Goal: Communication & Community: Answer question/provide support

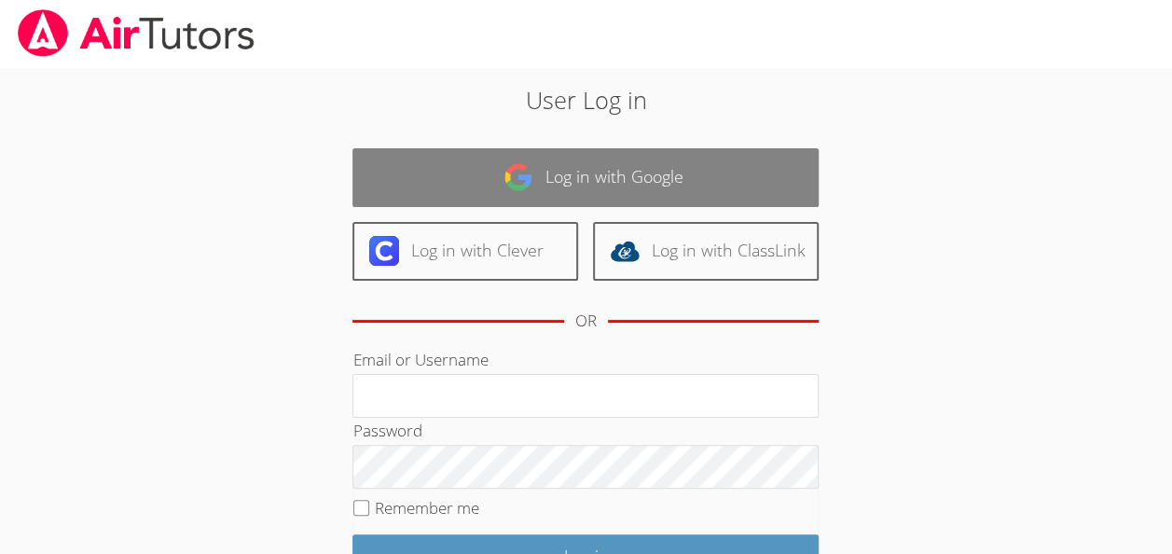
click at [434, 183] on link "Log in with Google" at bounding box center [585, 177] width 466 height 59
click at [455, 171] on link "Log in with Google" at bounding box center [585, 177] width 466 height 59
click at [453, 170] on link "Log in with Google" at bounding box center [585, 177] width 466 height 59
click at [443, 182] on link "Log in with Google" at bounding box center [585, 177] width 466 height 59
click at [444, 188] on link "Log in with Google" at bounding box center [585, 177] width 466 height 59
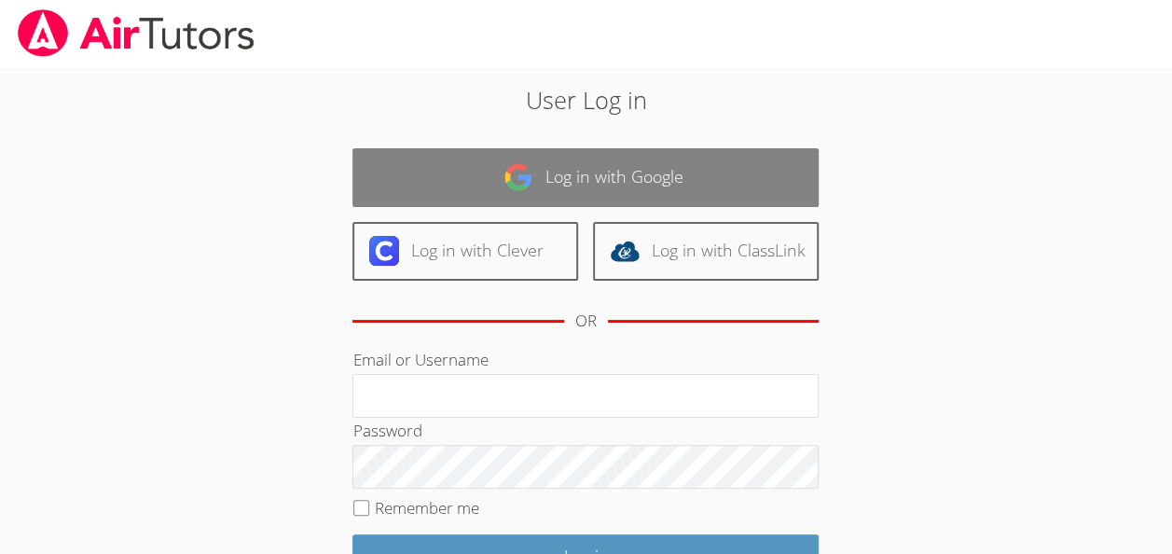
click at [442, 152] on link "Log in with Google" at bounding box center [585, 177] width 466 height 59
click at [444, 162] on link "Log in with Google" at bounding box center [585, 177] width 466 height 59
click at [446, 175] on link "Log in with Google" at bounding box center [585, 177] width 466 height 59
click at [485, 186] on link "Log in with Google" at bounding box center [585, 177] width 466 height 59
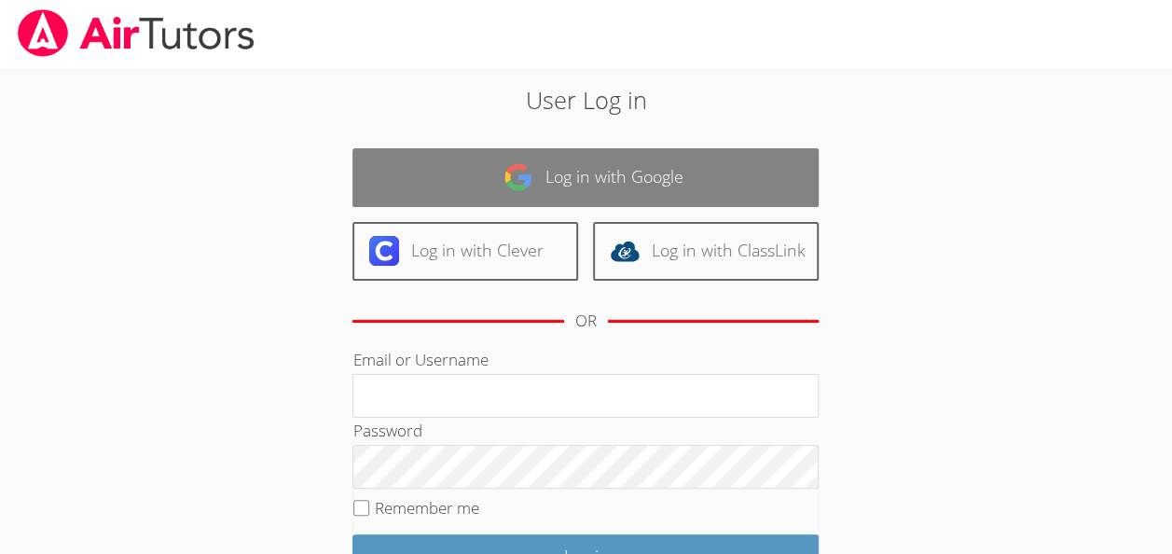
click at [511, 166] on img at bounding box center [518, 177] width 30 height 30
click at [543, 165] on link "Log in with Google" at bounding box center [585, 177] width 466 height 59
click at [535, 183] on link "Log in with Google" at bounding box center [585, 177] width 466 height 59
click at [538, 154] on link "Log in with Google" at bounding box center [585, 177] width 466 height 59
click at [539, 149] on link "Log in with Google" at bounding box center [585, 177] width 466 height 59
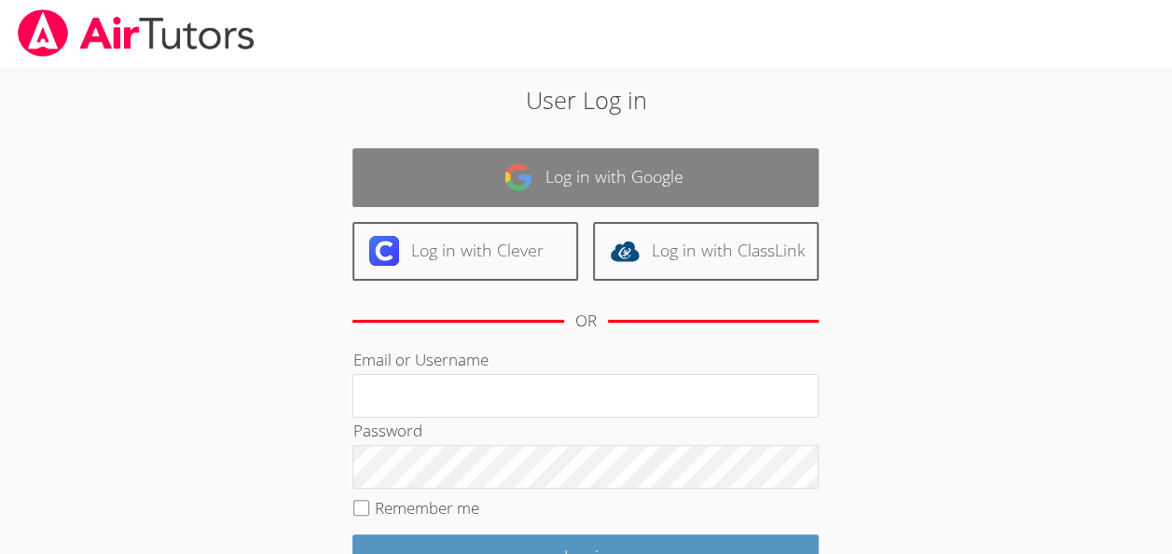
click at [533, 166] on img at bounding box center [518, 177] width 30 height 30
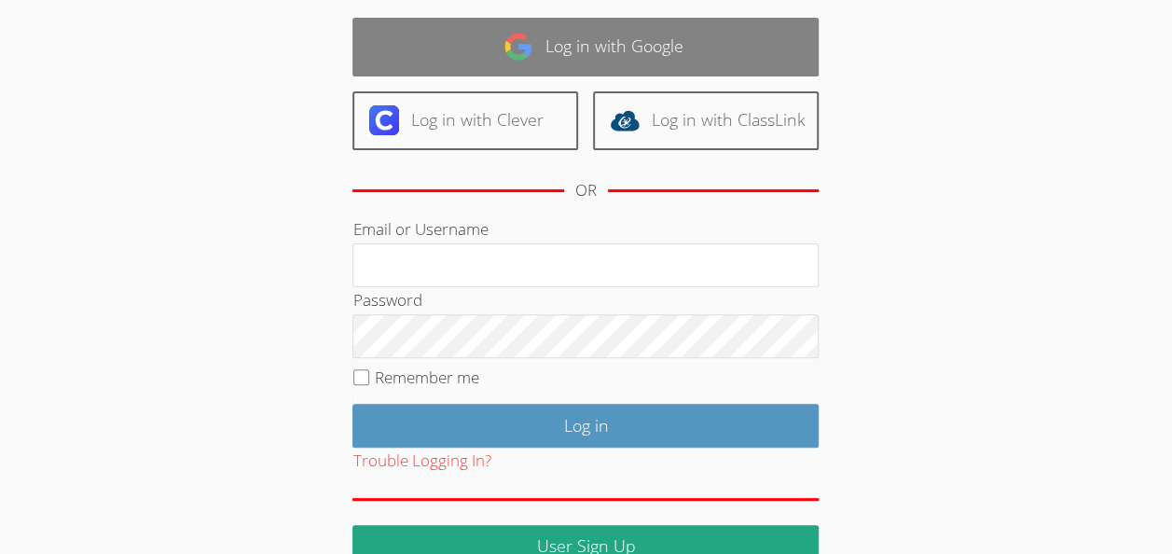
scroll to position [169, 0]
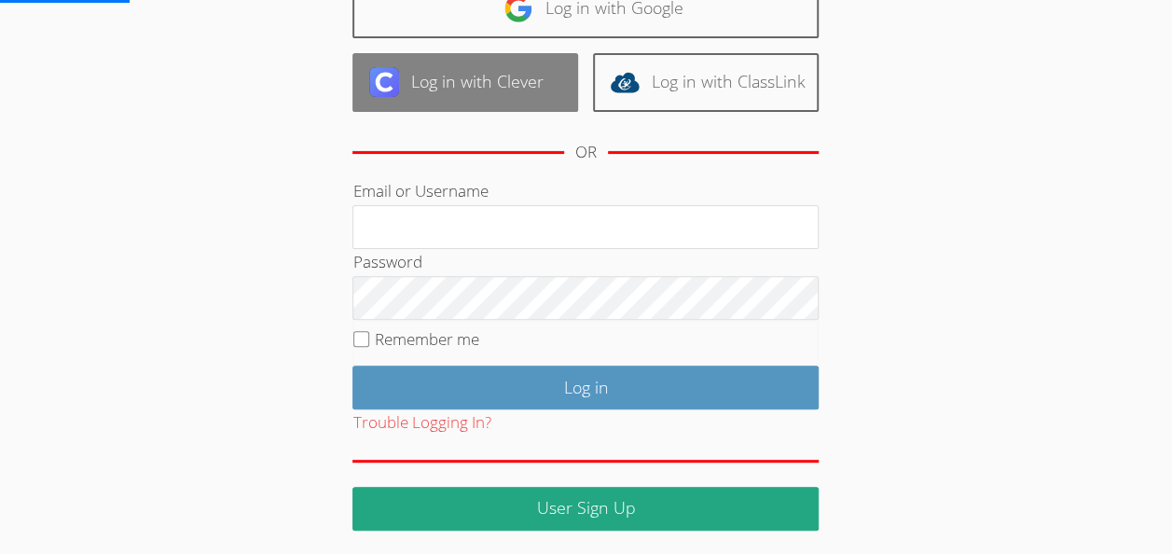
click at [526, 89] on link "Log in with Clever" at bounding box center [465, 82] width 226 height 59
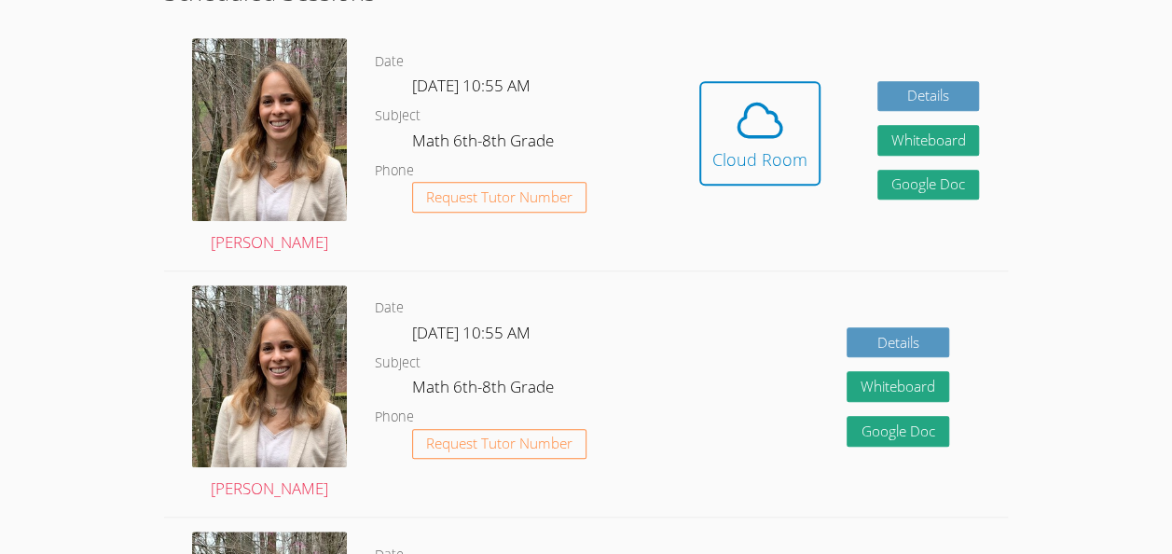
scroll to position [518, 0]
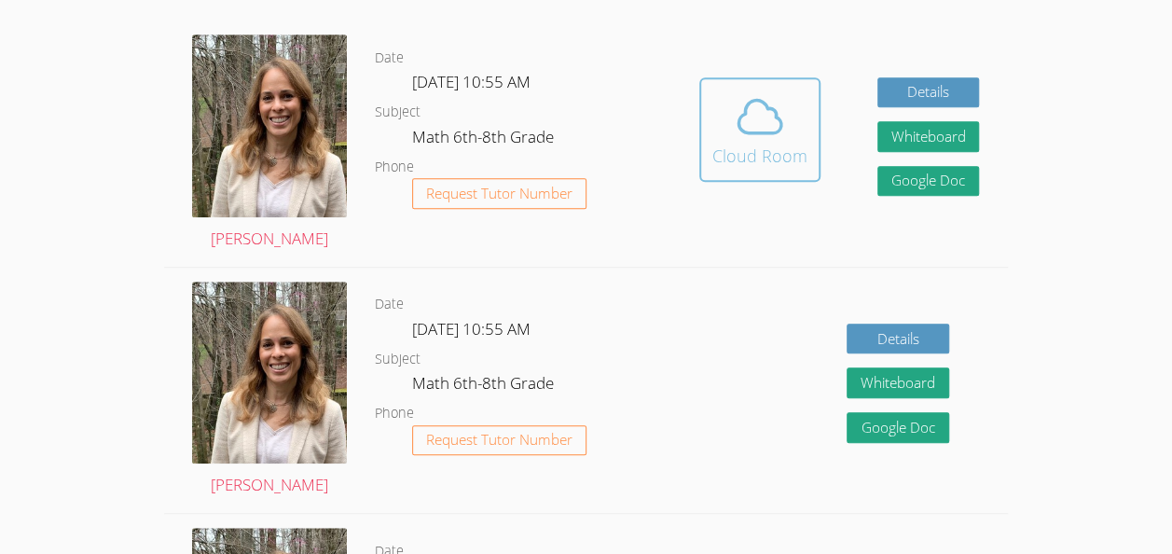
click at [792, 134] on span at bounding box center [759, 116] width 95 height 52
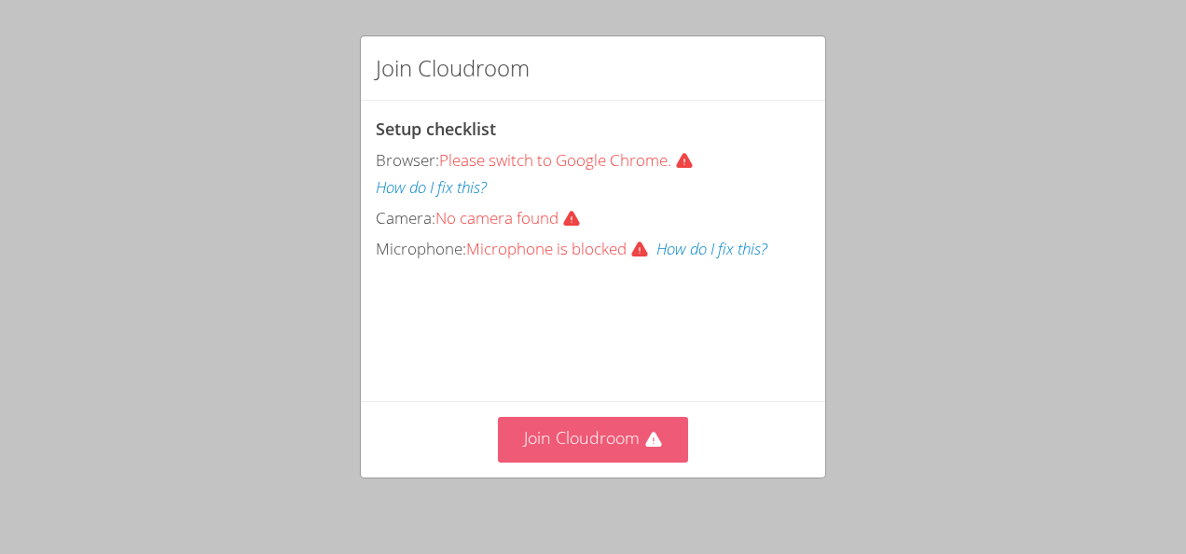
click at [651, 421] on button "Join Cloudroom" at bounding box center [593, 440] width 191 height 46
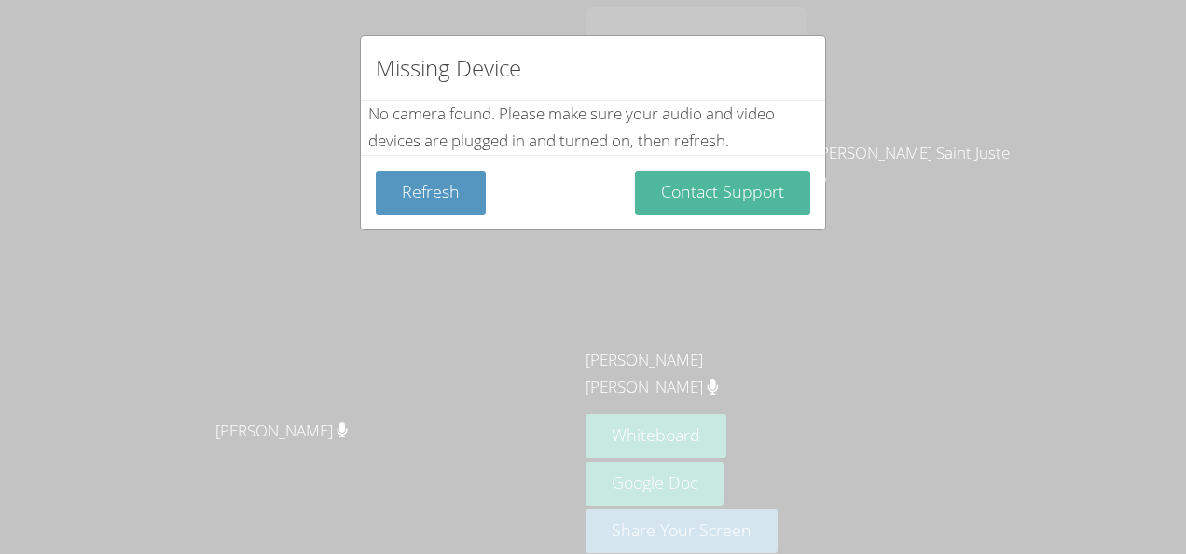
click at [681, 188] on button "Contact Support" at bounding box center [722, 193] width 175 height 44
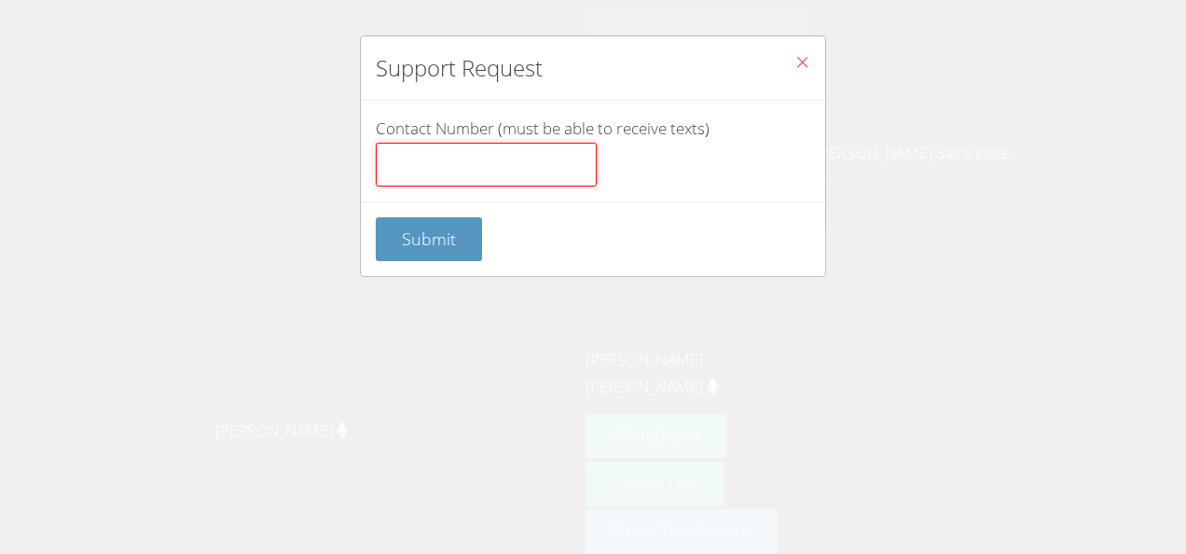
click at [548, 153] on input "Contact Number (must be able to receive texts)" at bounding box center [486, 165] width 221 height 45
type input "35618000"
click button "Submit" at bounding box center [429, 239] width 106 height 44
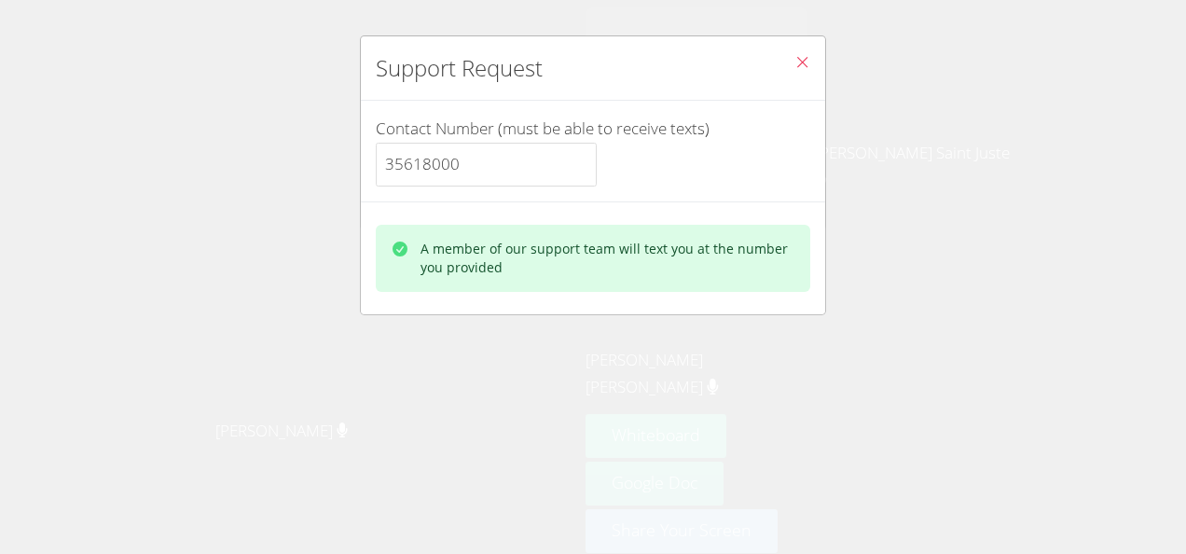
click at [534, 272] on div "A member of our support team will text you at the number you provided" at bounding box center [607, 258] width 375 height 37
drag, startPoint x: 534, startPoint y: 272, endPoint x: 600, endPoint y: 218, distance: 85.5
click at [600, 218] on div "A member of our support team will text you at the number you provided" at bounding box center [593, 257] width 464 height 113
drag, startPoint x: 600, startPoint y: 218, endPoint x: 794, endPoint y: 59, distance: 251.0
click at [794, 59] on icon "Close" at bounding box center [802, 62] width 16 height 16
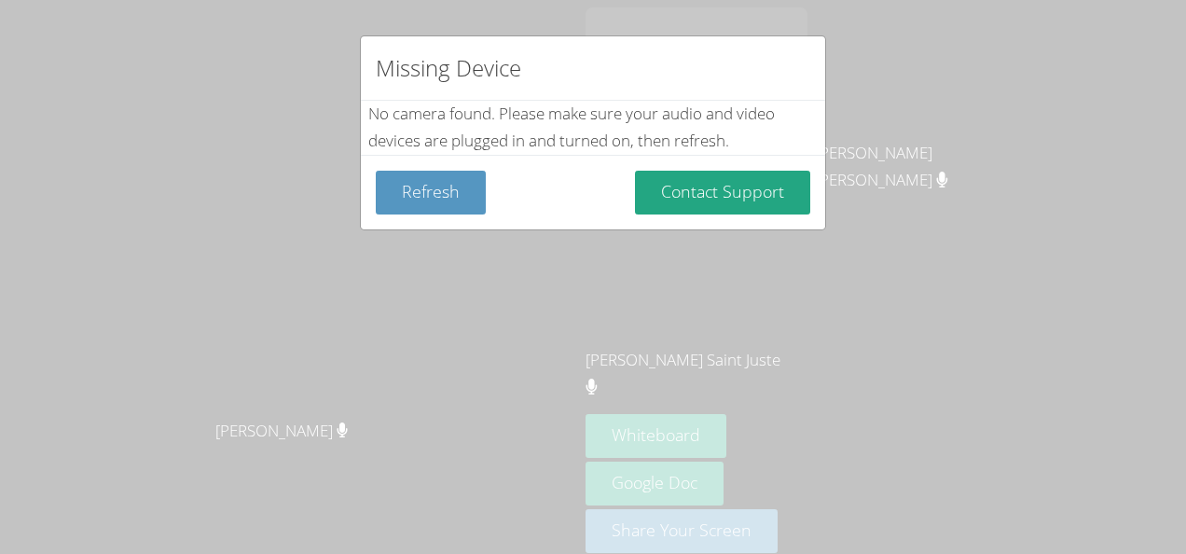
click at [708, 407] on div "Missing Device No camera found . Please make sure your audio and video devices …" at bounding box center [593, 277] width 1186 height 554
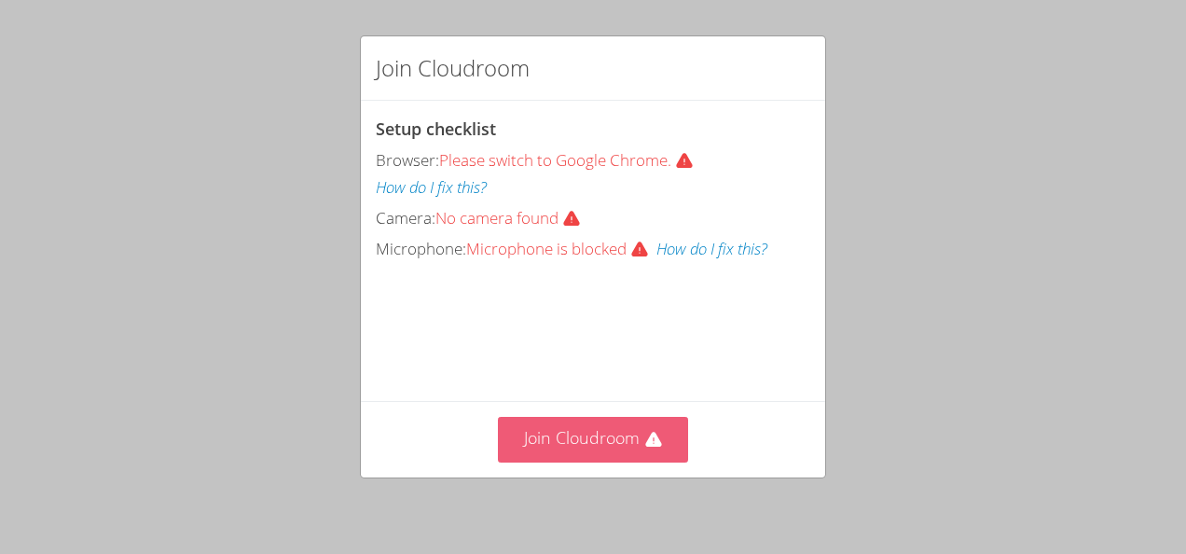
click at [571, 433] on button "Join Cloudroom" at bounding box center [593, 440] width 191 height 46
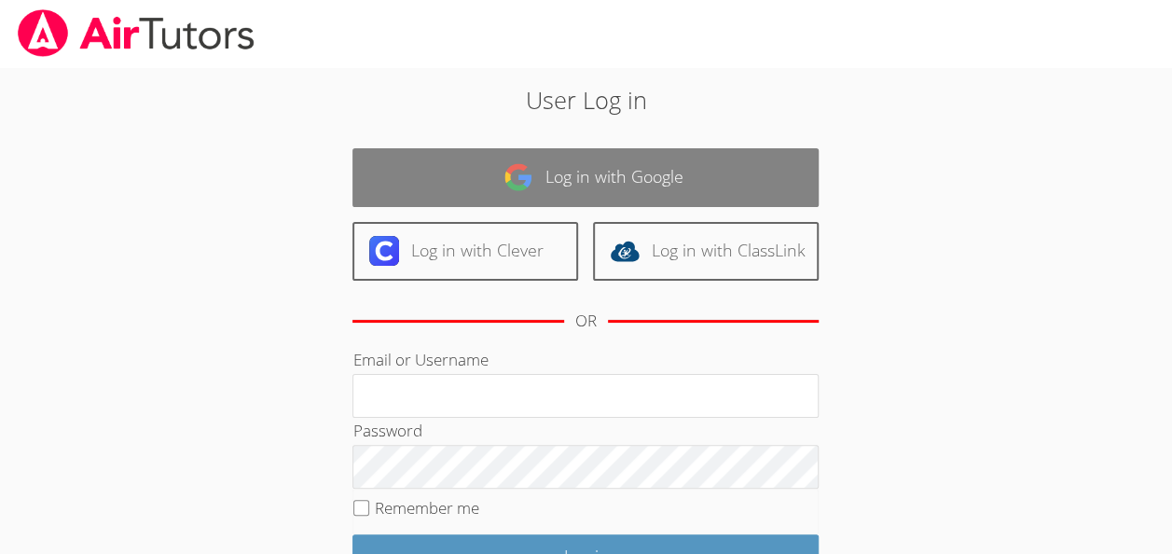
click at [729, 161] on link "Log in with Google" at bounding box center [585, 177] width 466 height 59
click at [754, 178] on link "Log in with Google" at bounding box center [585, 177] width 466 height 59
click at [780, 163] on link "Log in with Google" at bounding box center [585, 177] width 466 height 59
click at [789, 170] on link "Log in with Google" at bounding box center [585, 177] width 466 height 59
click at [780, 169] on link "Log in with Google" at bounding box center [585, 177] width 466 height 59
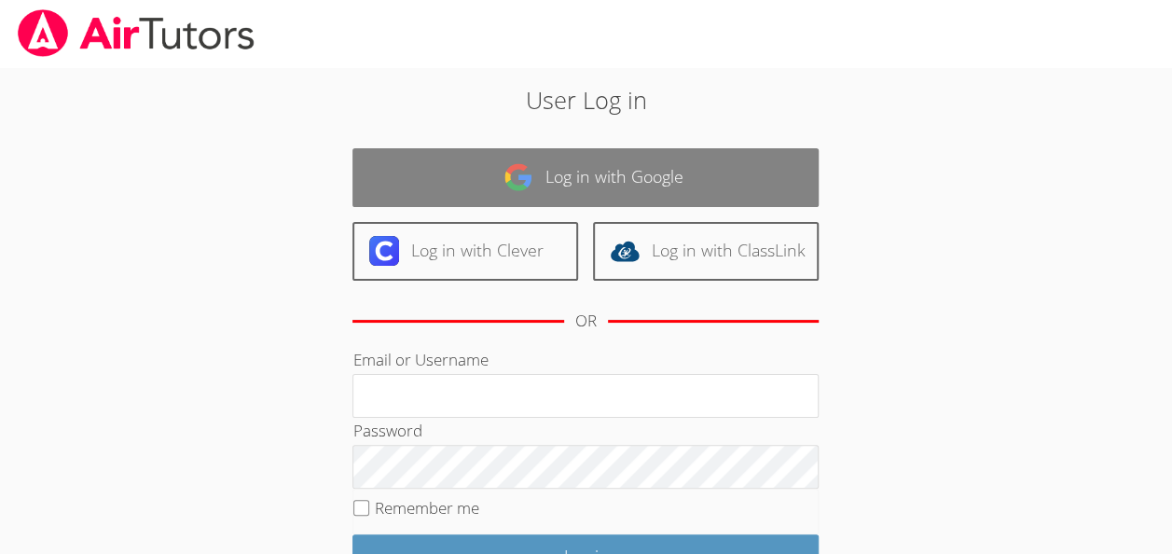
click at [777, 176] on link "Log in with Google" at bounding box center [585, 177] width 466 height 59
click at [770, 180] on link "Log in with Google" at bounding box center [585, 177] width 466 height 59
click at [772, 177] on link "Log in with Google" at bounding box center [585, 177] width 466 height 59
click at [779, 181] on link "Log in with Google" at bounding box center [585, 177] width 466 height 59
click at [784, 168] on link "Log in with Google" at bounding box center [585, 177] width 466 height 59
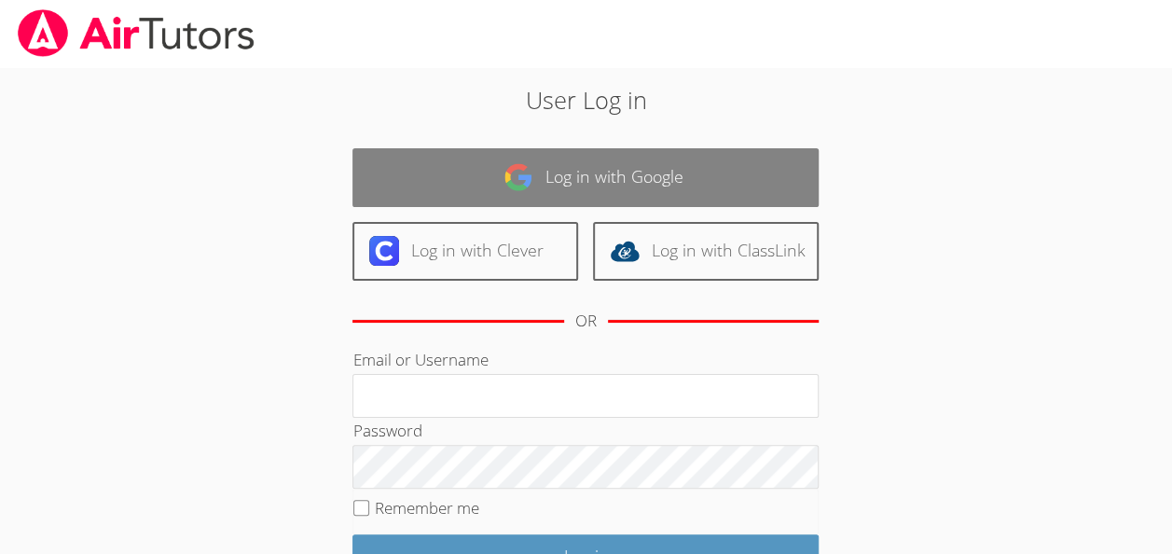
click at [779, 175] on link "Log in with Google" at bounding box center [585, 177] width 466 height 59
click at [761, 189] on link "Log in with Google" at bounding box center [585, 177] width 466 height 59
click at [742, 186] on link "Log in with Google" at bounding box center [585, 177] width 466 height 59
click at [734, 175] on link "Log in with Google" at bounding box center [585, 177] width 466 height 59
click at [748, 182] on link "Log in with Google" at bounding box center [585, 177] width 466 height 59
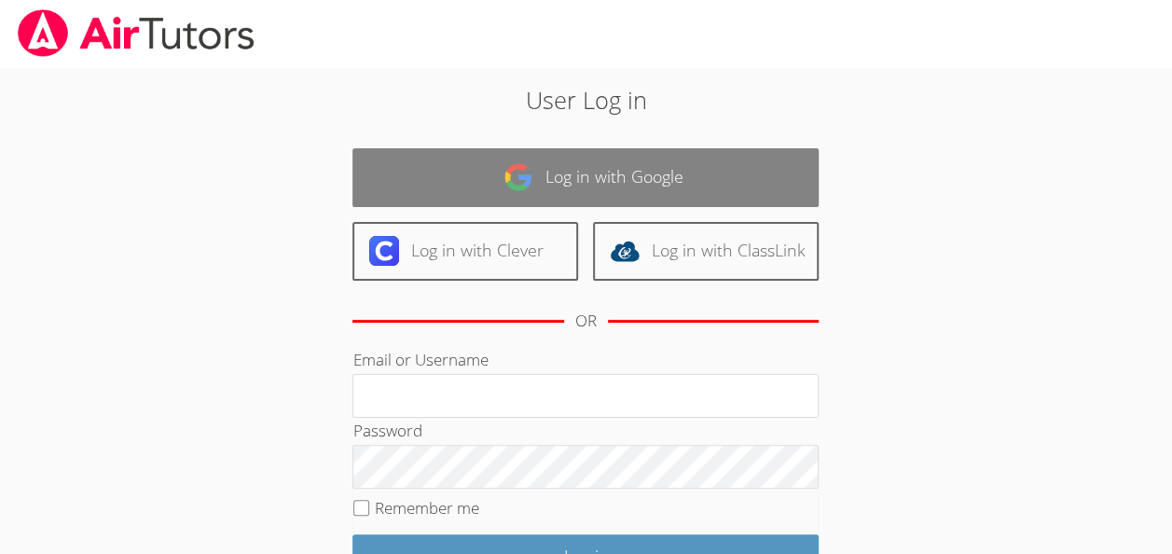
click at [742, 187] on link "Log in with Google" at bounding box center [585, 177] width 466 height 59
click at [747, 181] on link "Log in with Google" at bounding box center [585, 177] width 466 height 59
click at [759, 192] on link "Log in with Google" at bounding box center [585, 177] width 466 height 59
click at [749, 186] on link "Log in with Google" at bounding box center [585, 177] width 466 height 59
click at [750, 185] on link "Log in with Google" at bounding box center [585, 177] width 466 height 59
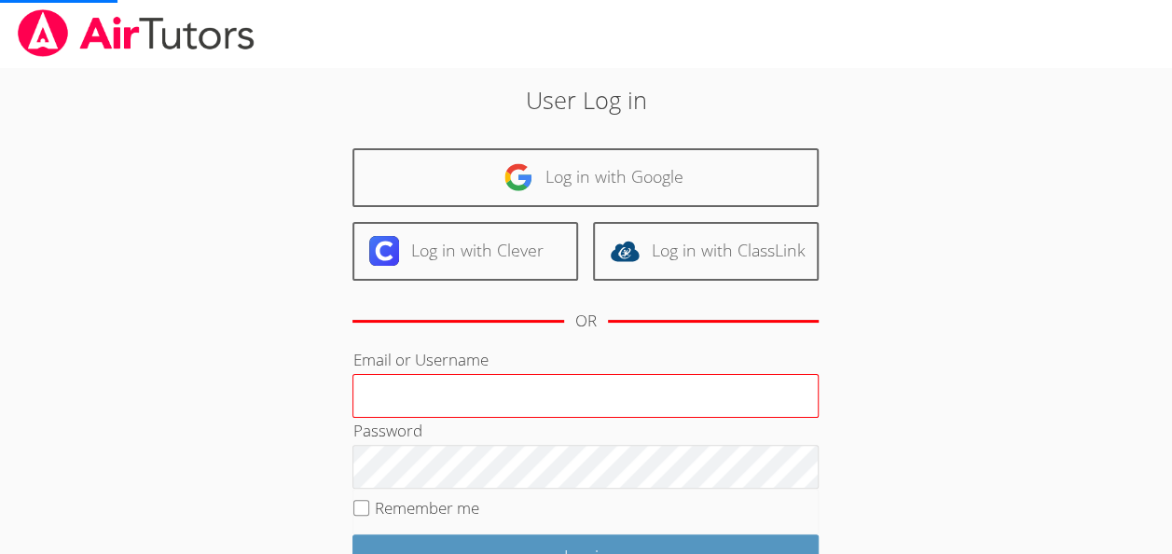
click at [610, 384] on input "Email or Username" at bounding box center [585, 396] width 466 height 45
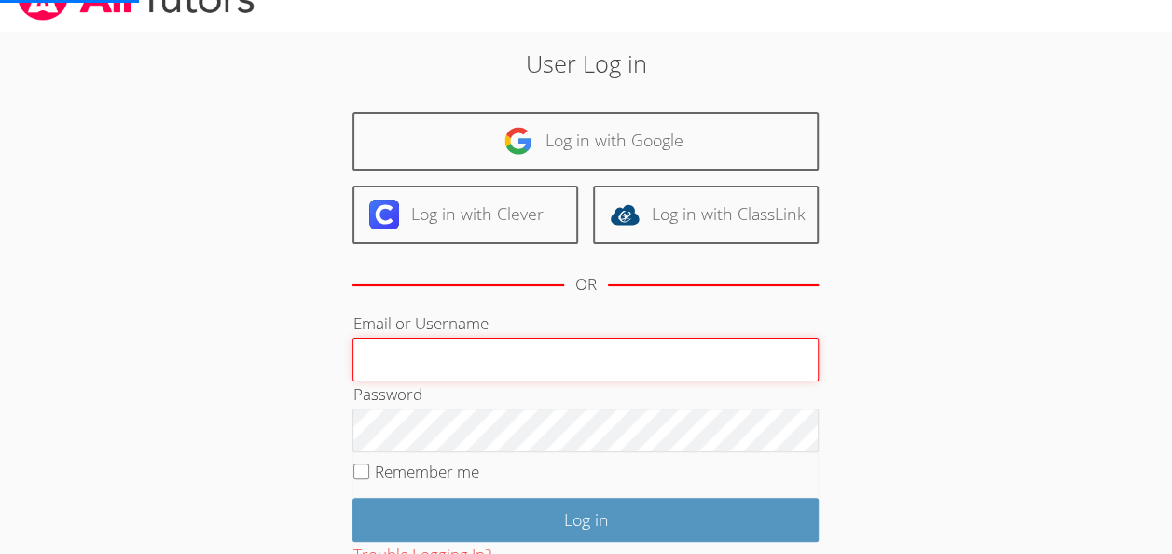
scroll to position [19, 0]
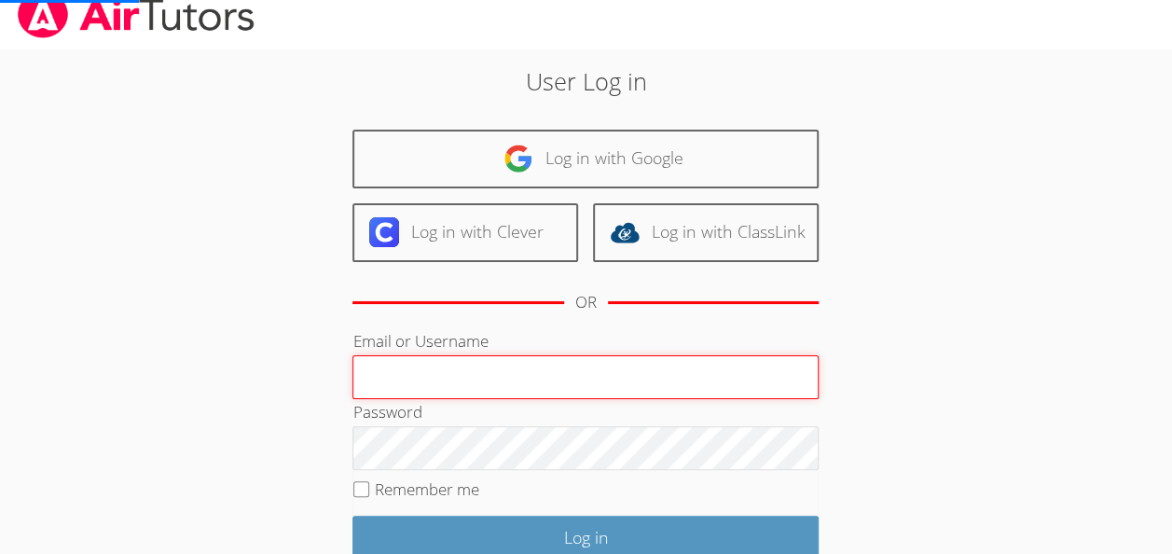
click at [605, 367] on input "Email or Username" at bounding box center [585, 377] width 466 height 45
type input "thelusmaw44822@students.mywcps.org"
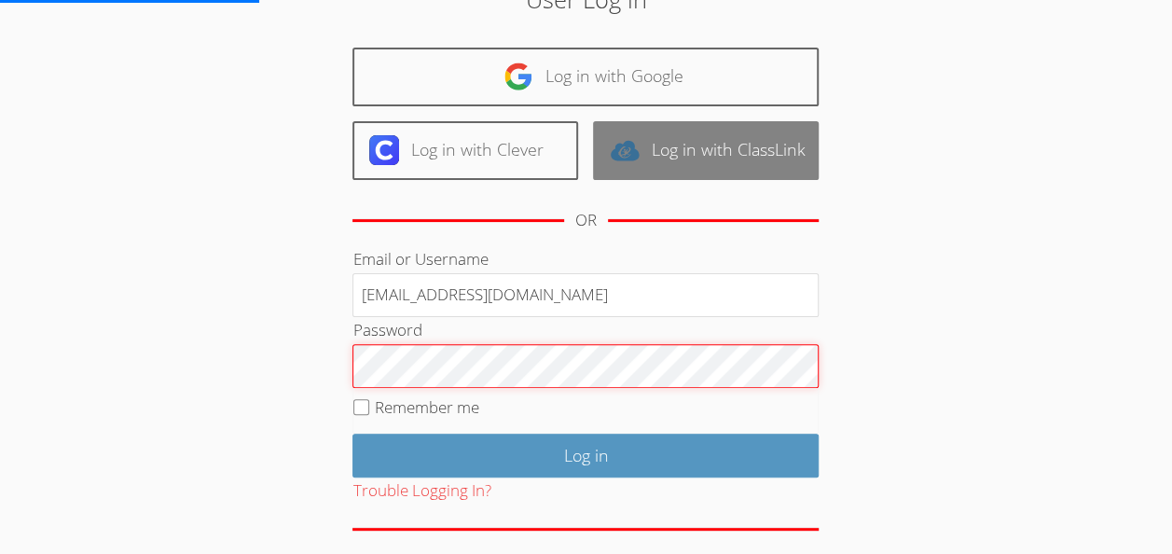
scroll to position [104, 0]
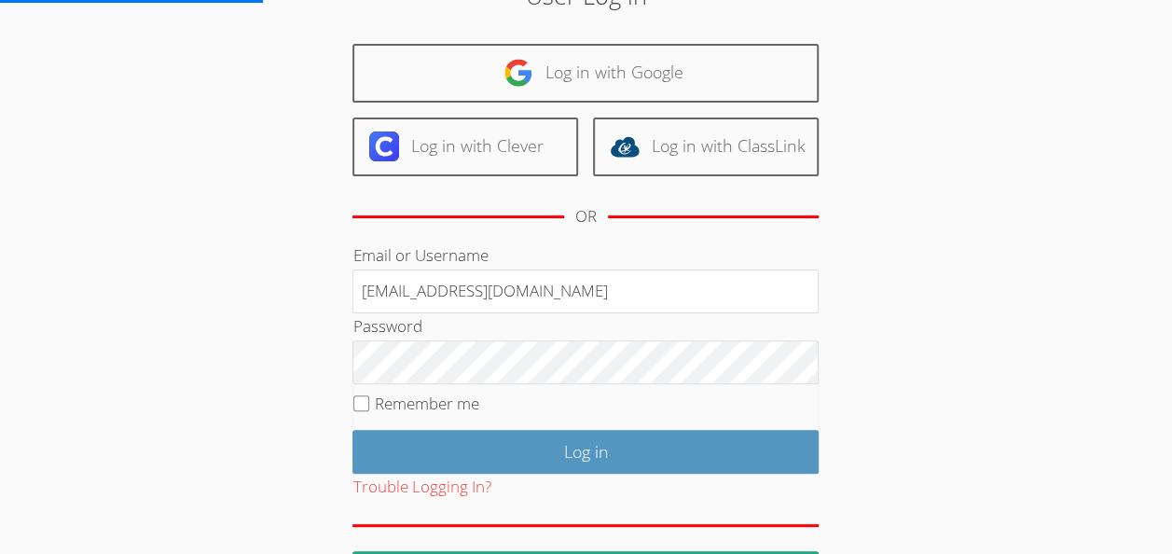
click at [413, 411] on label "Remember me" at bounding box center [427, 402] width 104 height 21
click at [369, 411] on input "Remember me" at bounding box center [361, 403] width 16 height 16
checkbox input "true"
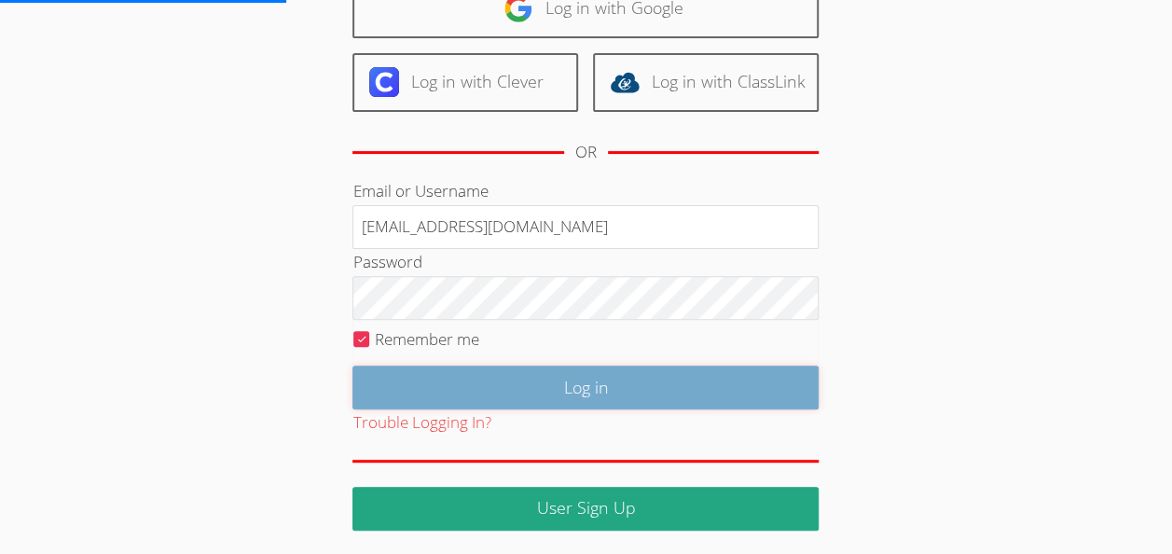
click at [769, 400] on input "Log in" at bounding box center [585, 387] width 466 height 44
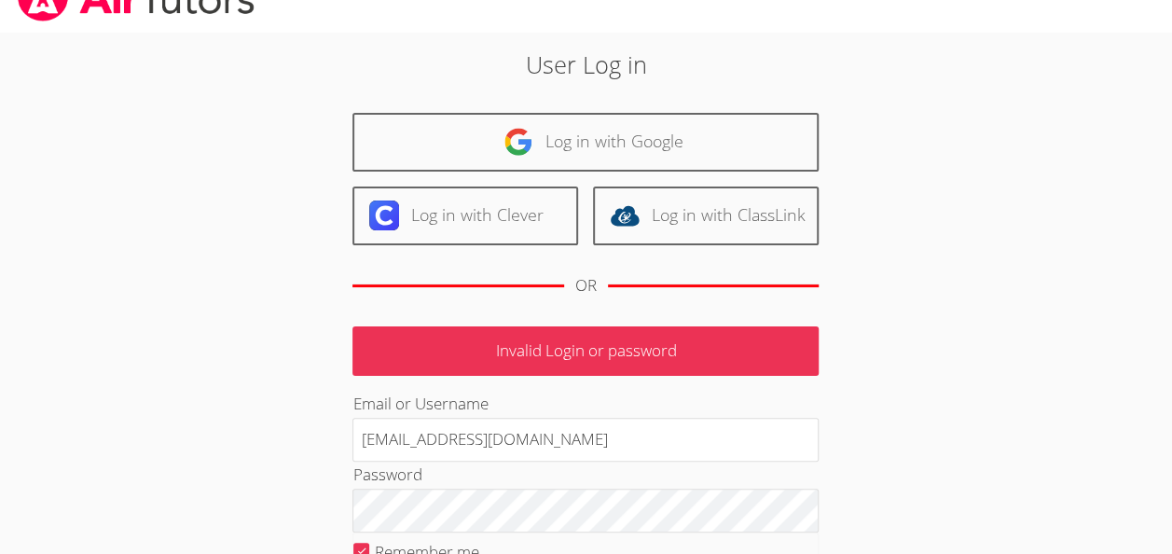
scroll to position [41, 0]
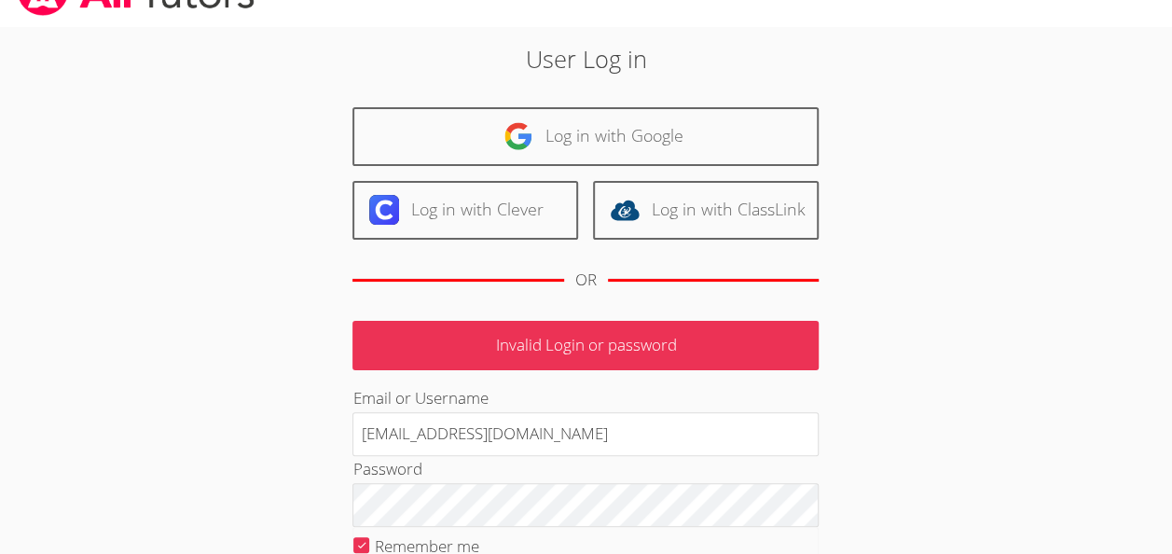
click at [813, 347] on p "Invalid Login or password" at bounding box center [585, 345] width 466 height 49
click at [769, 331] on p "Invalid Login or password" at bounding box center [585, 345] width 466 height 49
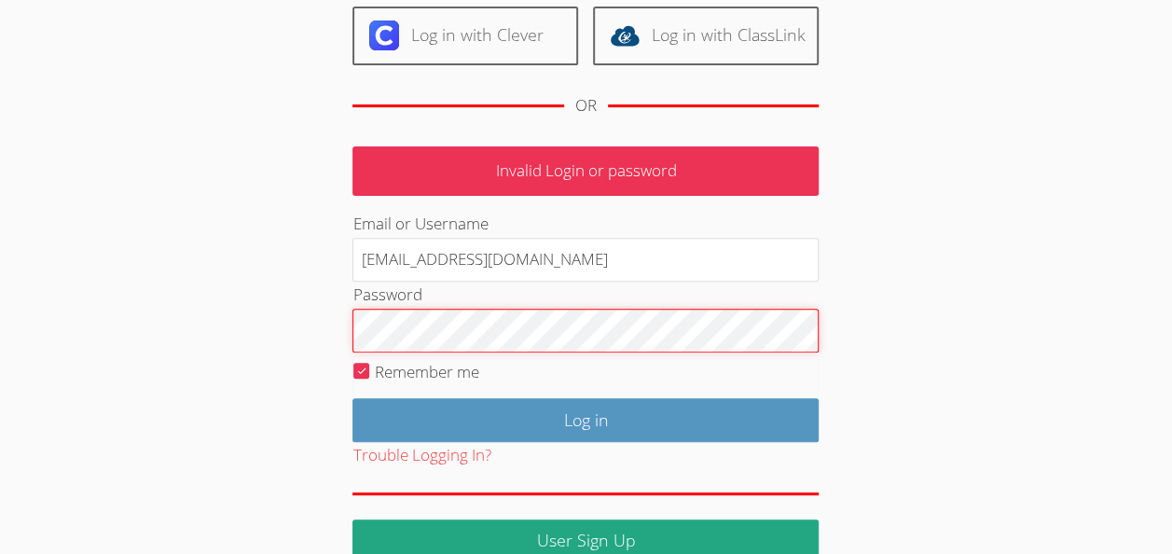
scroll to position [248, 0]
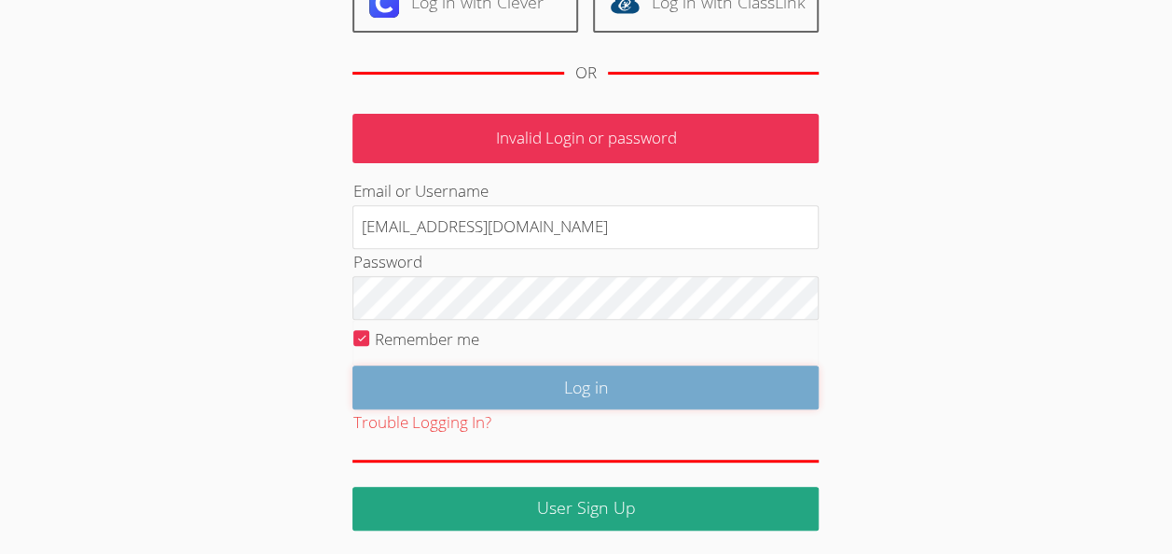
click at [769, 386] on input "Log in" at bounding box center [585, 387] width 466 height 44
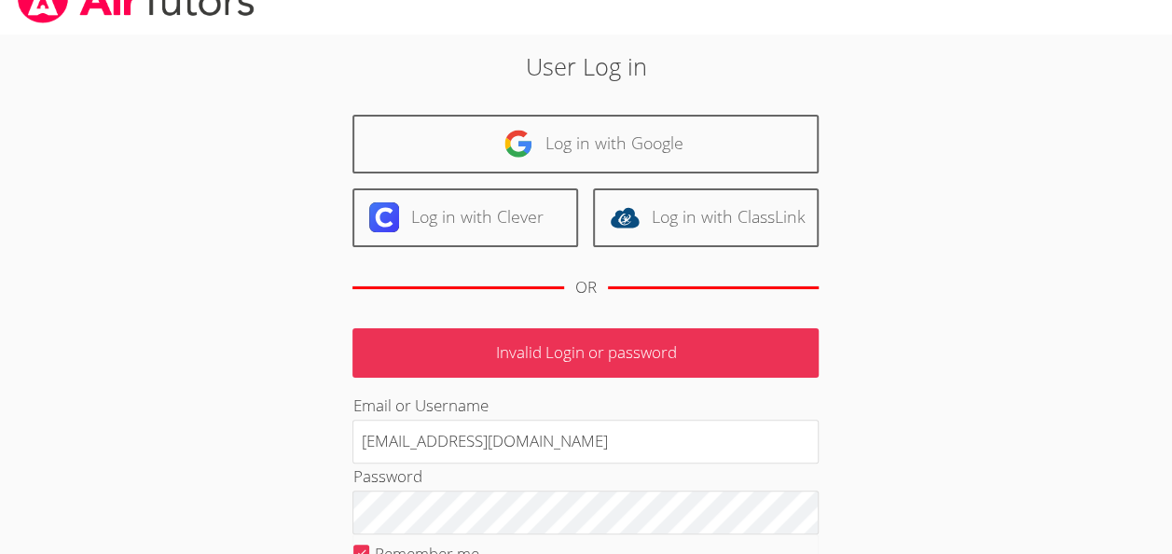
scroll to position [62, 0]
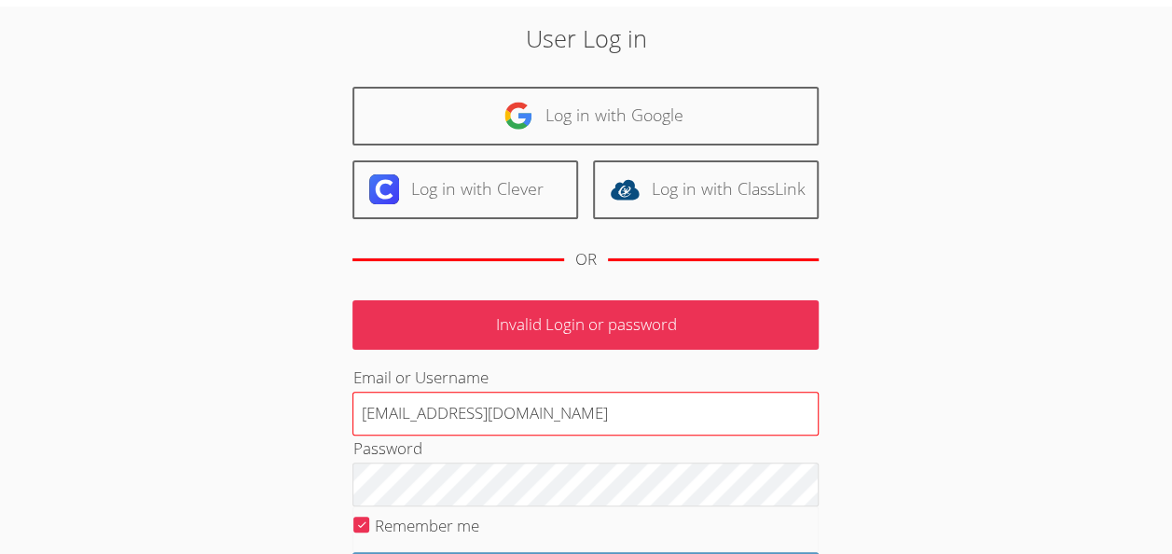
click at [755, 405] on input "[EMAIL_ADDRESS][DOMAIN_NAME]" at bounding box center [585, 414] width 466 height 45
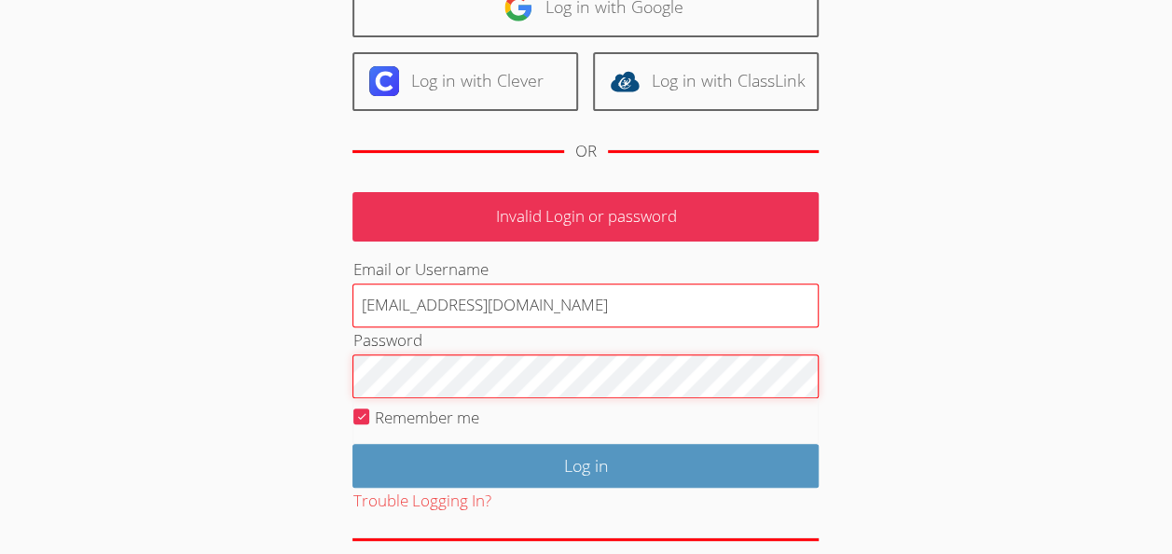
scroll to position [248, 0]
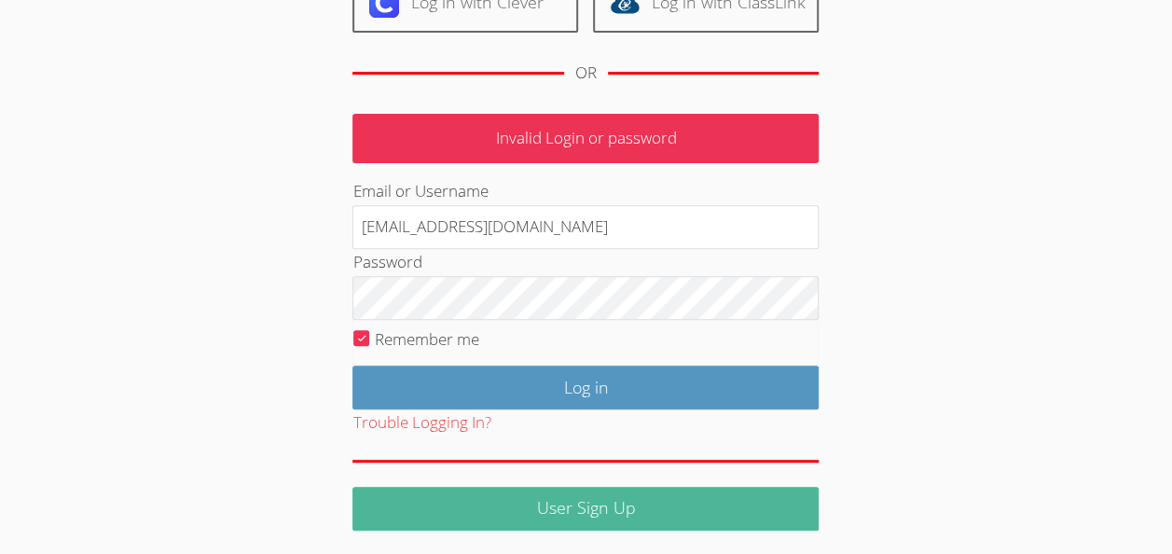
click at [688, 517] on link "User Sign Up" at bounding box center [585, 509] width 466 height 44
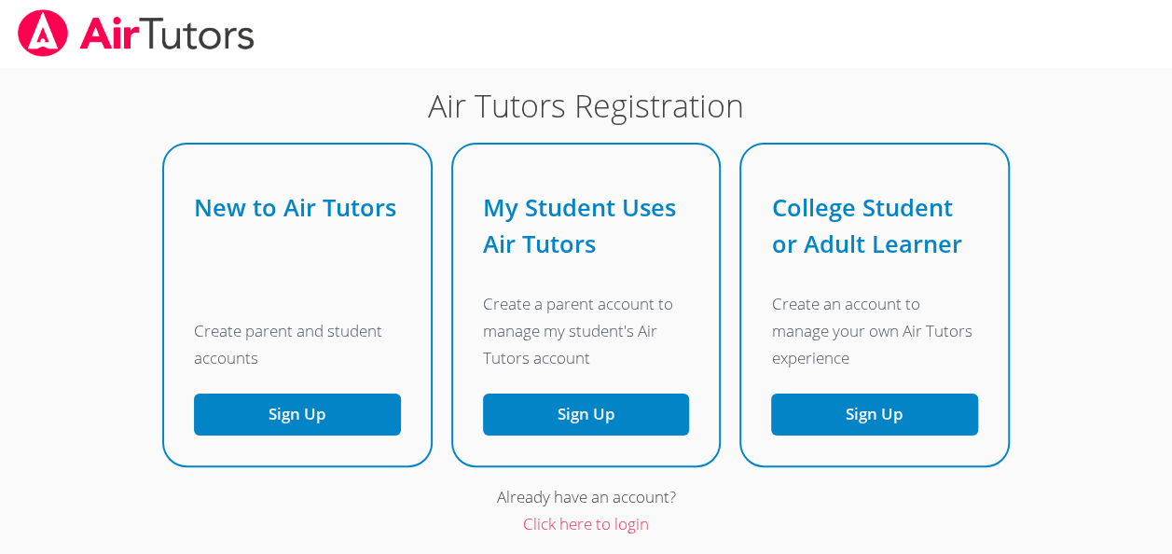
scroll to position [221, 0]
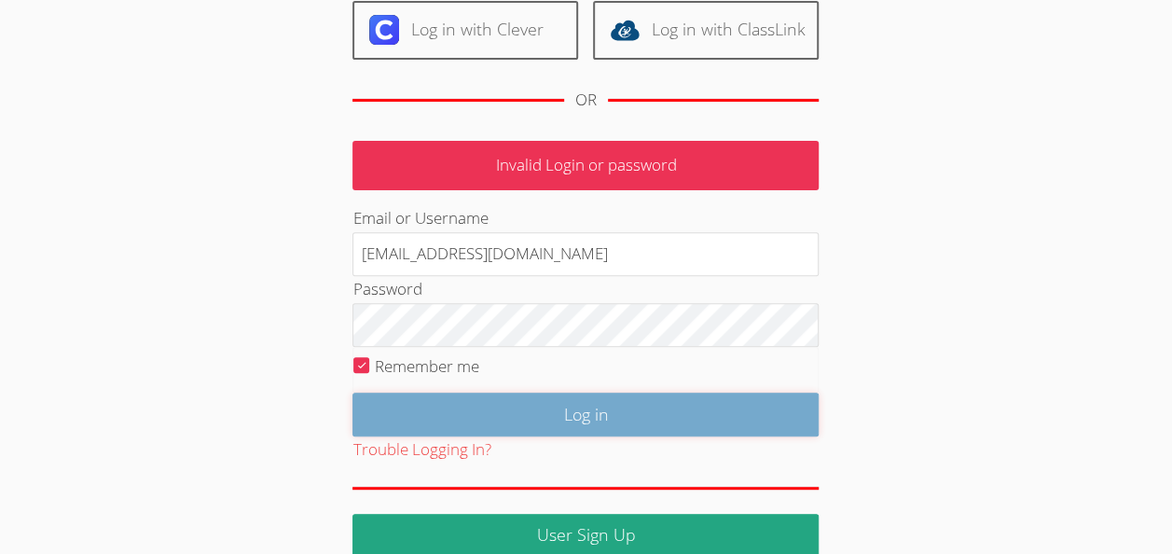
click at [600, 421] on input "Log in" at bounding box center [585, 414] width 466 height 44
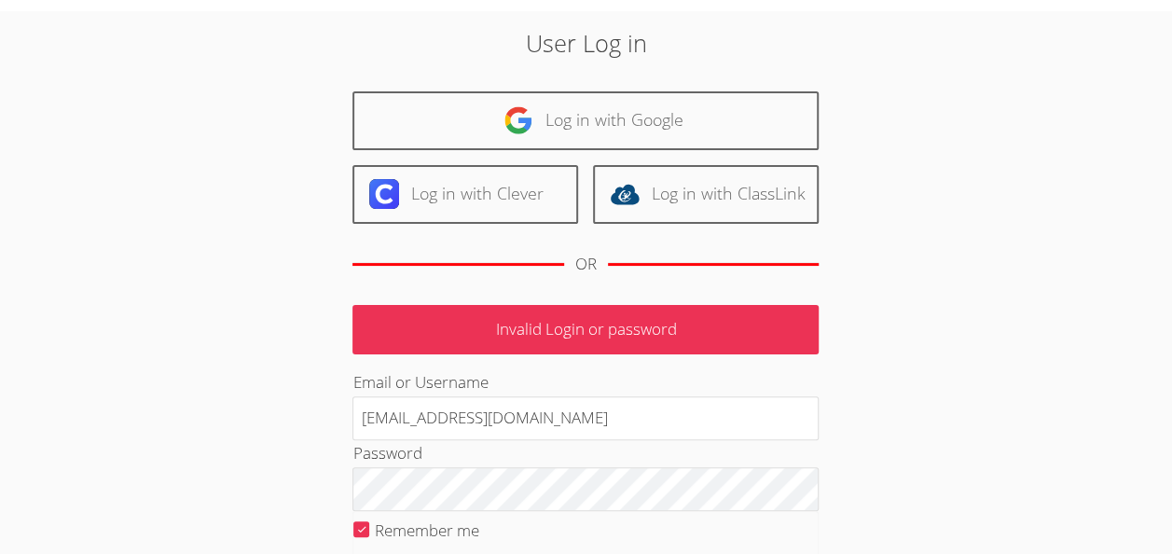
scroll to position [35, 0]
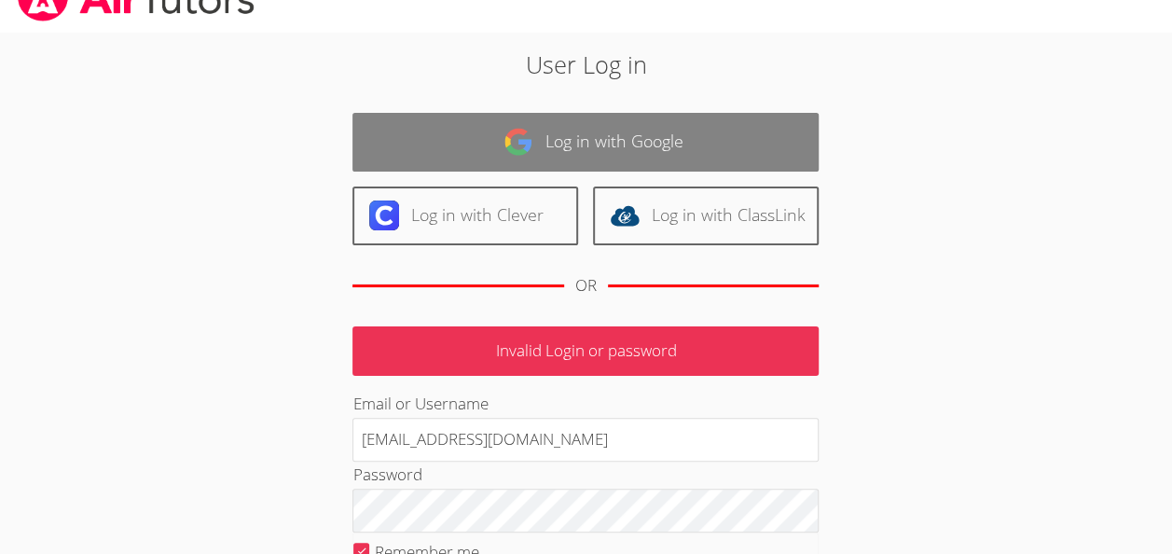
click at [710, 127] on link "Log in with Google" at bounding box center [585, 142] width 466 height 59
click at [735, 121] on link "Log in with Google" at bounding box center [585, 142] width 466 height 59
click at [742, 125] on link "Log in with Google" at bounding box center [585, 142] width 466 height 59
click at [736, 132] on link "Log in with Google" at bounding box center [585, 142] width 466 height 59
click at [731, 143] on link "Log in with Google" at bounding box center [585, 142] width 466 height 59
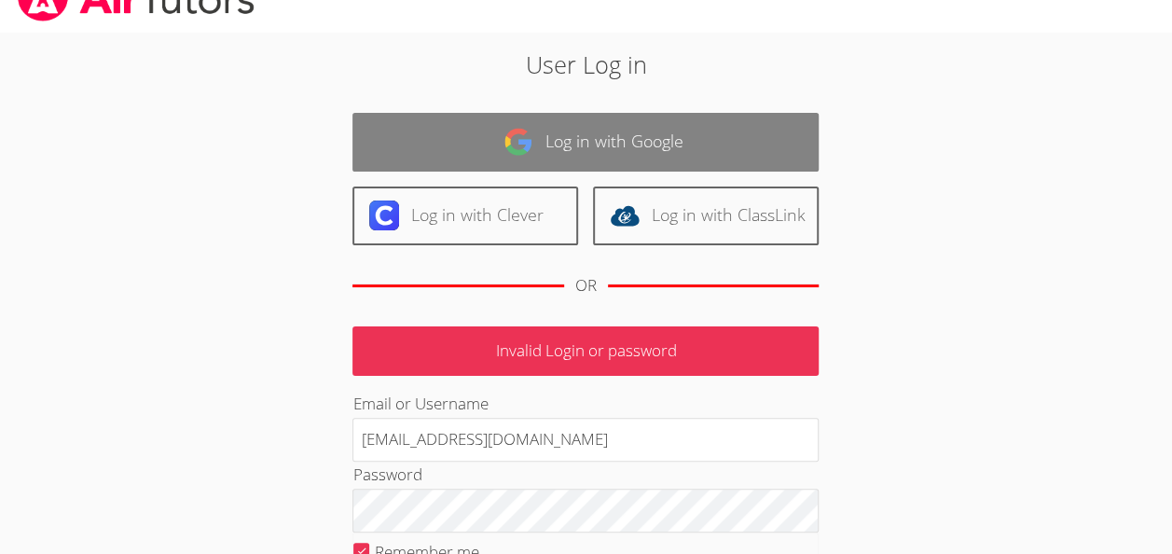
click at [742, 128] on link "Log in with Google" at bounding box center [585, 142] width 466 height 59
click at [744, 137] on link "Log in with Google" at bounding box center [585, 142] width 466 height 59
click at [758, 144] on link "Log in with Google" at bounding box center [585, 142] width 466 height 59
click at [723, 162] on link "Log in with Google" at bounding box center [585, 142] width 466 height 59
click at [703, 162] on link "Log in with Google" at bounding box center [585, 142] width 466 height 59
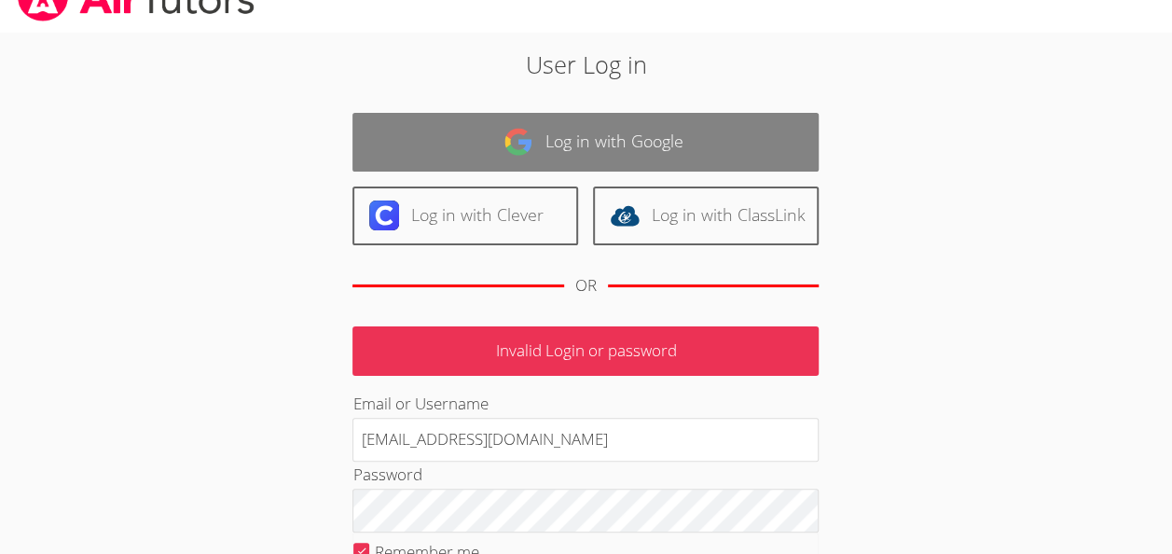
click at [720, 145] on link "Log in with Google" at bounding box center [585, 142] width 466 height 59
click at [689, 144] on link "Log in with Google" at bounding box center [585, 142] width 466 height 59
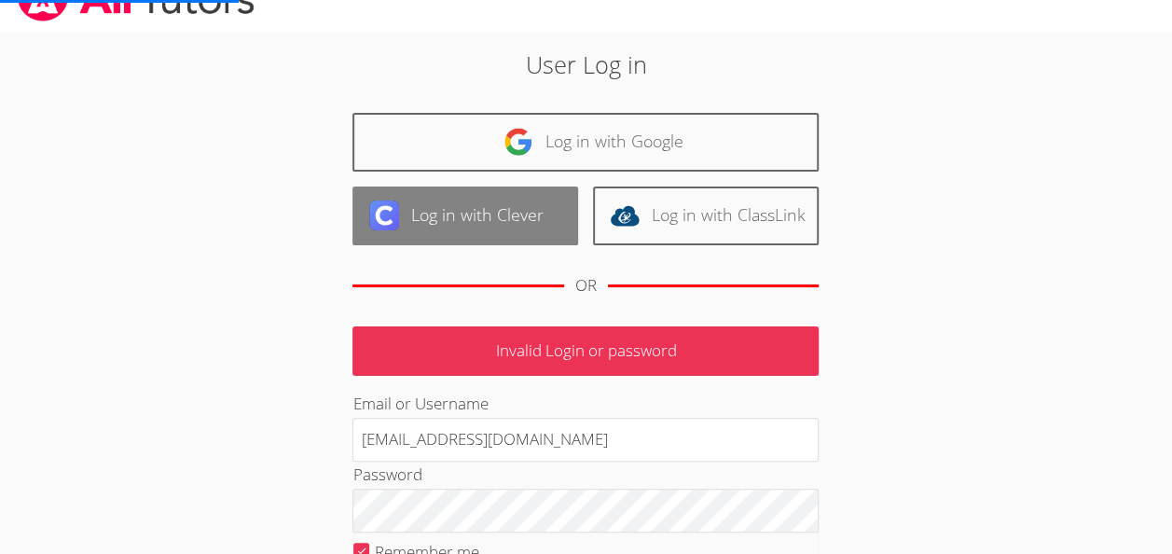
click at [440, 241] on link "Log in with Clever" at bounding box center [465, 215] width 226 height 59
click at [449, 234] on link "Log in with Clever" at bounding box center [465, 215] width 226 height 59
click at [474, 213] on link "Log in with Clever" at bounding box center [465, 215] width 226 height 59
click at [462, 205] on link "Log in with Clever" at bounding box center [465, 215] width 226 height 59
click at [478, 217] on link "Log in with Clever" at bounding box center [465, 215] width 226 height 59
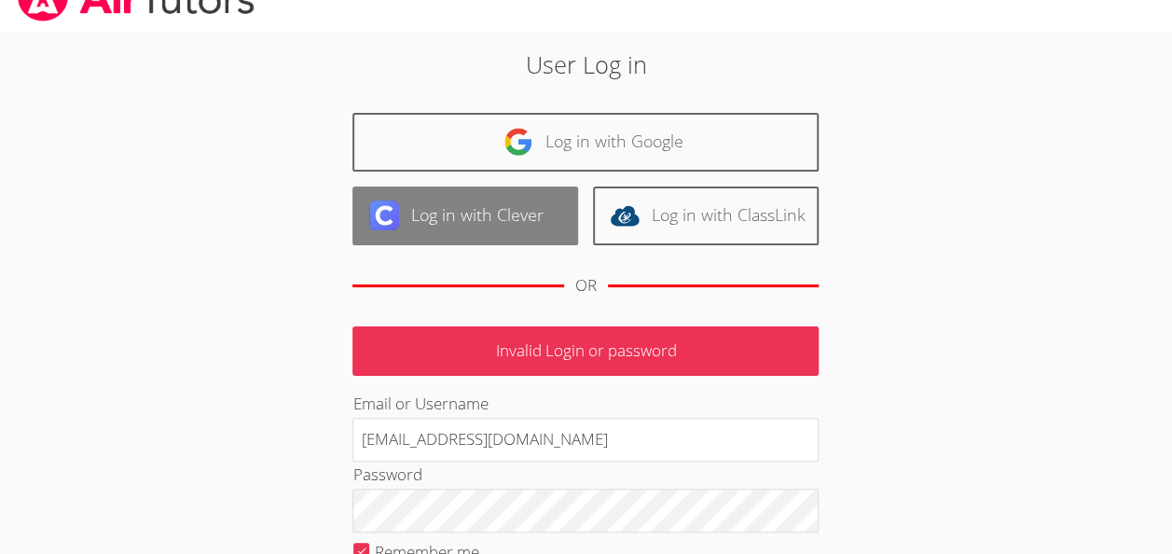
click at [467, 207] on link "Log in with Clever" at bounding box center [465, 215] width 226 height 59
click at [447, 216] on link "Log in with Clever" at bounding box center [465, 215] width 226 height 59
click at [439, 214] on link "Log in with Clever" at bounding box center [465, 215] width 226 height 59
click at [456, 201] on link "Log in with Clever" at bounding box center [465, 215] width 226 height 59
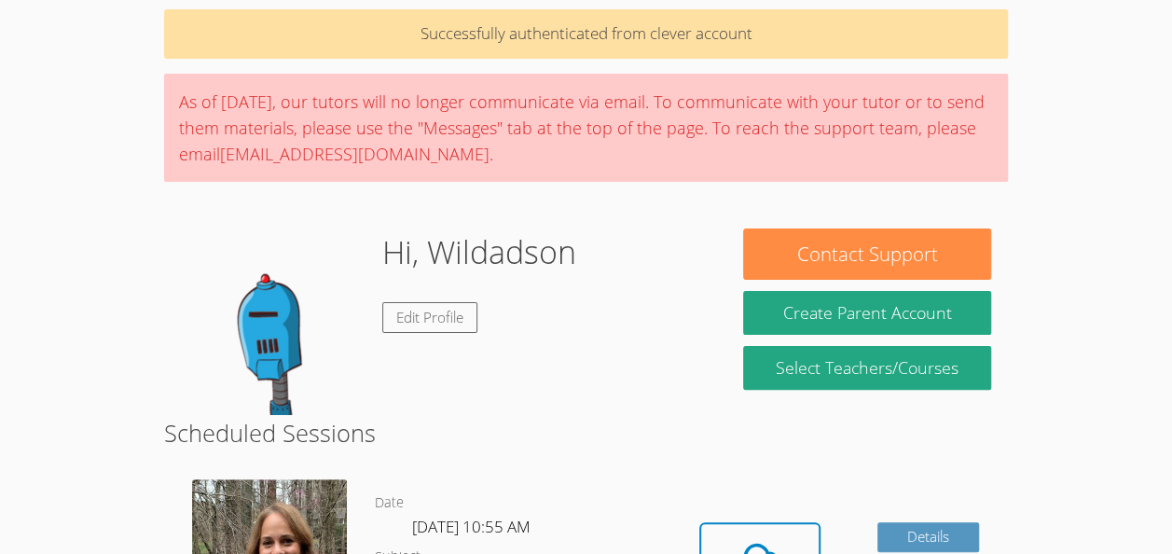
scroll to position [125, 0]
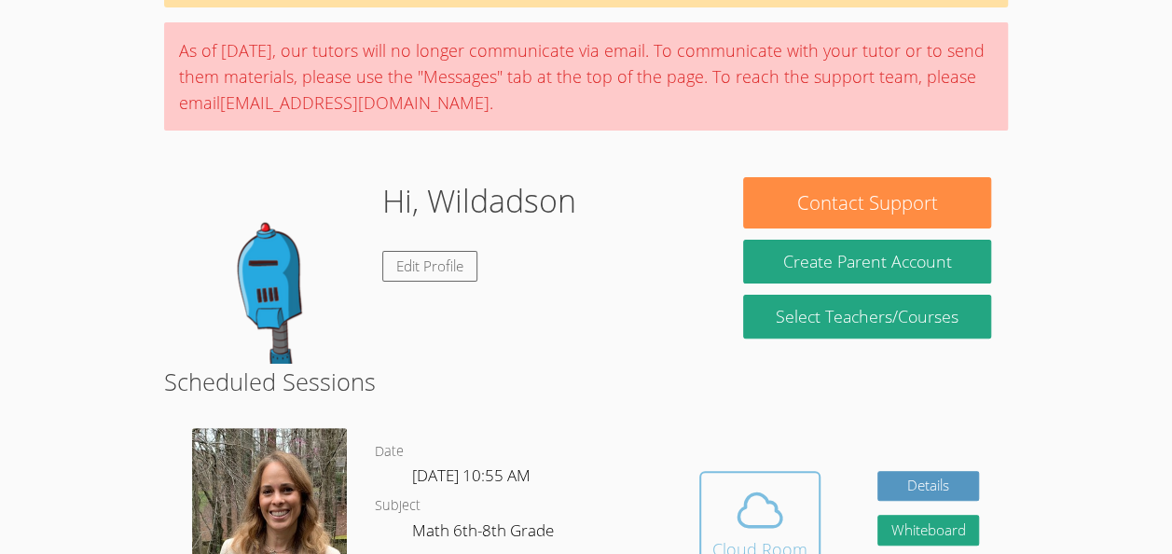
click at [741, 479] on button "Cloud Room" at bounding box center [759, 523] width 121 height 104
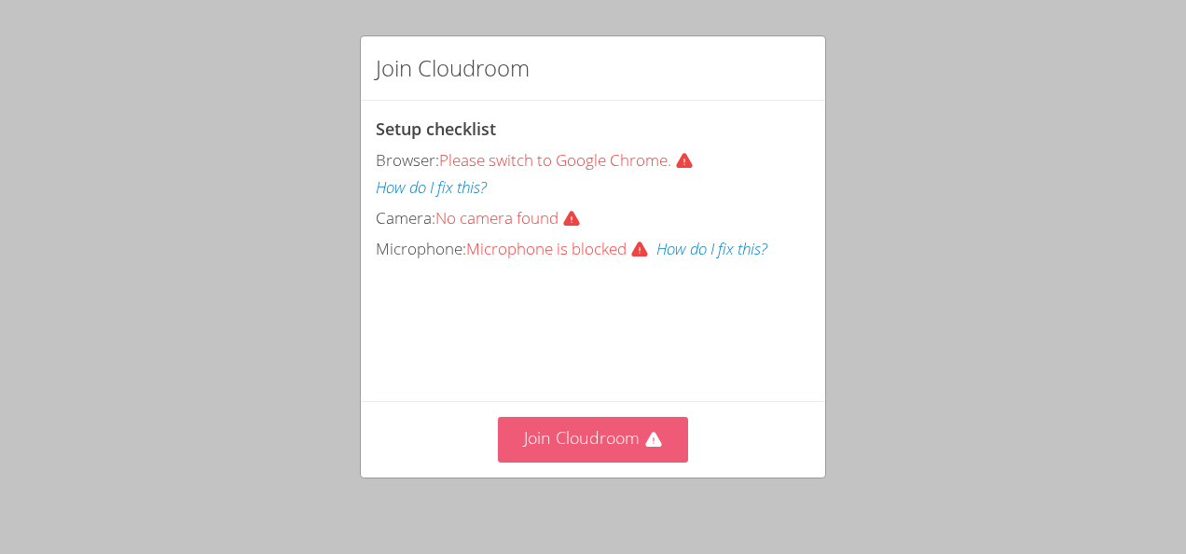
click at [623, 447] on button "Join Cloudroom" at bounding box center [593, 440] width 191 height 46
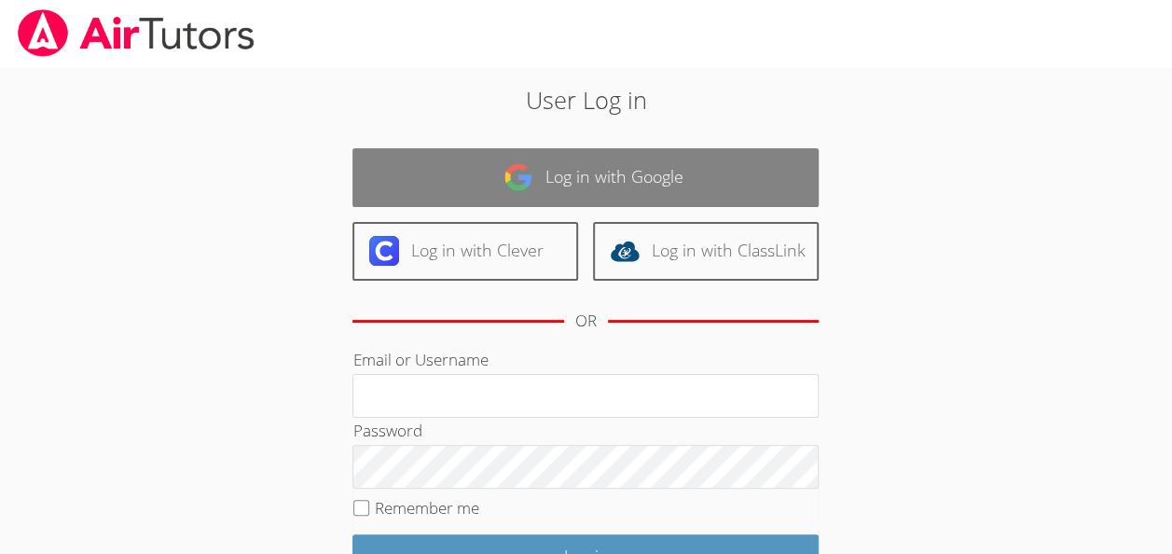
click at [643, 188] on link "Log in with Google" at bounding box center [585, 177] width 466 height 59
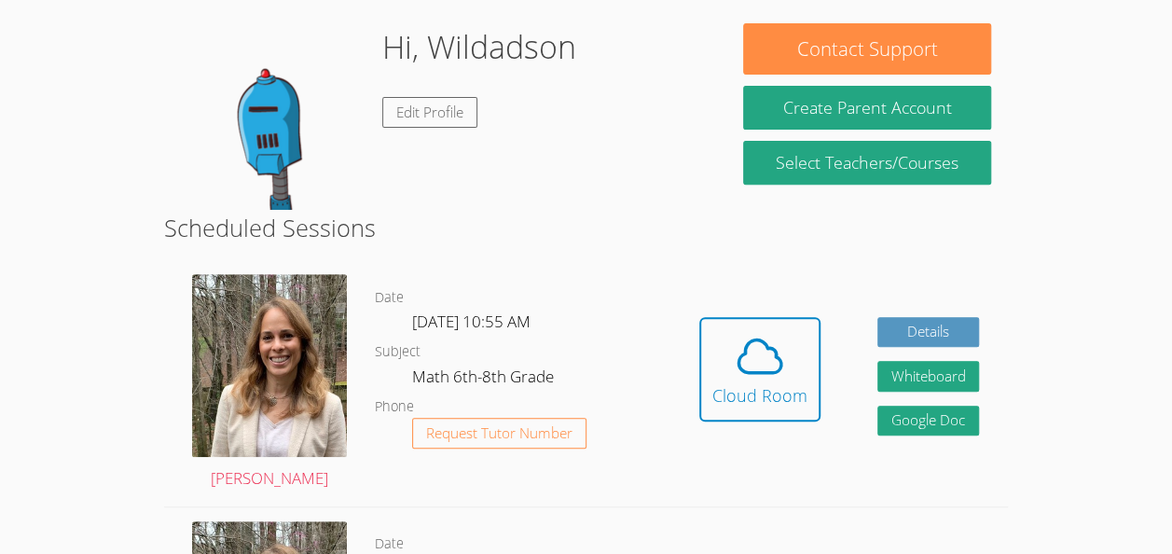
scroll to position [283, 0]
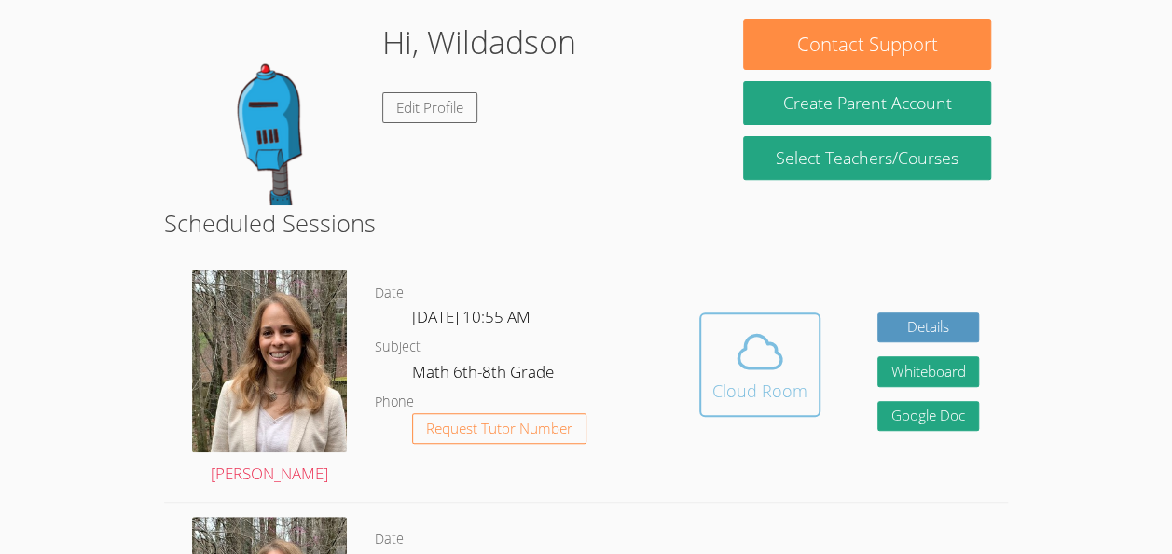
click at [747, 352] on icon at bounding box center [760, 351] width 52 height 52
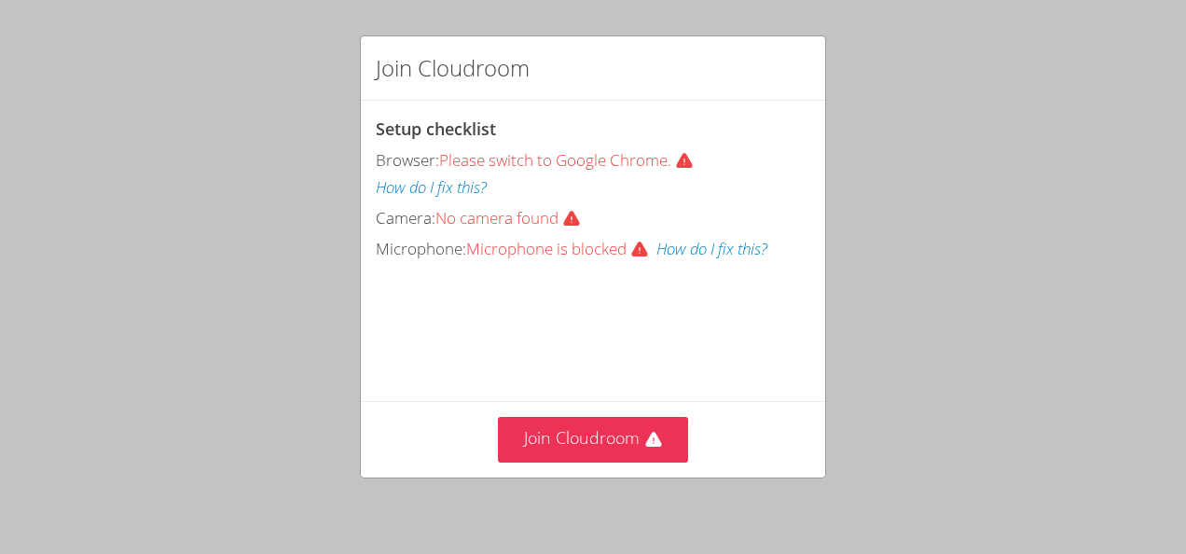
click at [643, 163] on span "Please switch to Google Chrome." at bounding box center [570, 159] width 262 height 21
click at [436, 186] on button "How do I fix this?" at bounding box center [431, 187] width 111 height 27
